Goal: Task Accomplishment & Management: Use online tool/utility

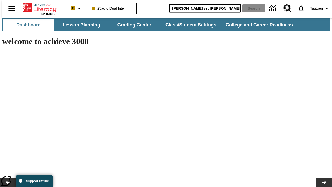
type input "Michelangelo vs. Leonardo"
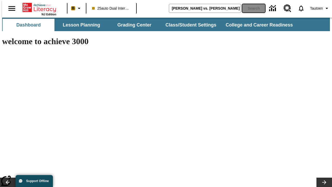
click at [250, 8] on button "Search" at bounding box center [253, 8] width 23 height 8
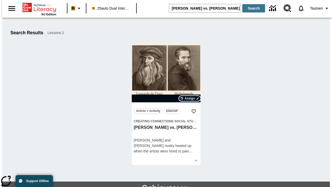
click at [190, 98] on span "Assign" at bounding box center [190, 98] width 10 height 5
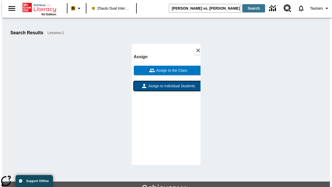
click at [166, 83] on span "Assign to Individual Students" at bounding box center [171, 85] width 48 height 5
